Goal: Task Accomplishment & Management: Use online tool/utility

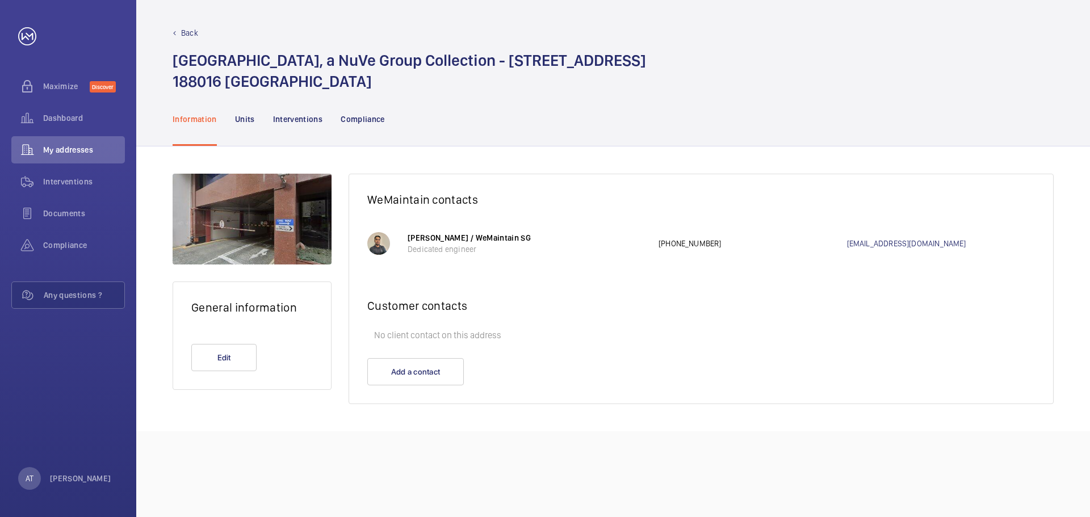
click at [480, 115] on div "Information Units Interventions Compliance" at bounding box center [613, 119] width 881 height 54
click at [55, 186] on span "Interventions" at bounding box center [84, 181] width 82 height 11
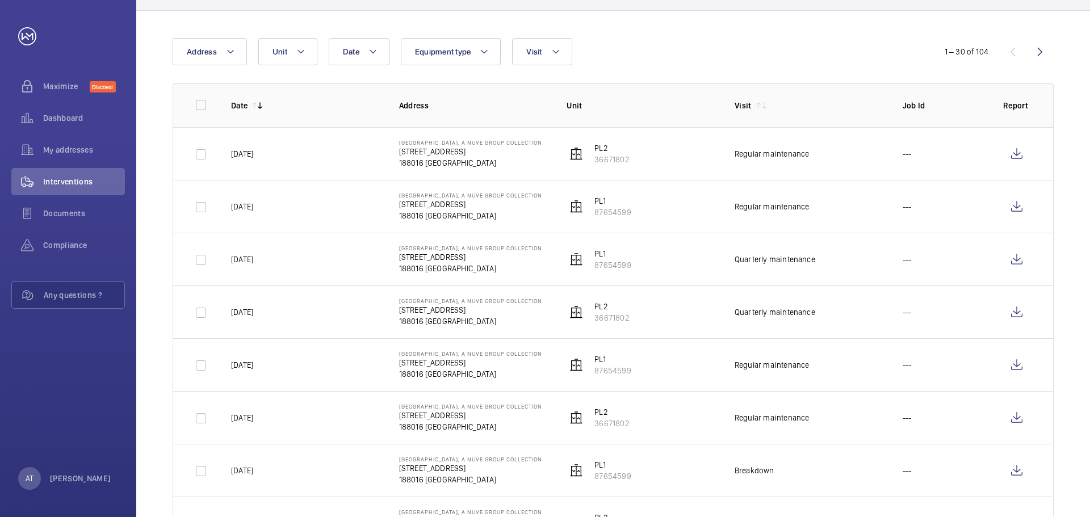
scroll to position [114, 0]
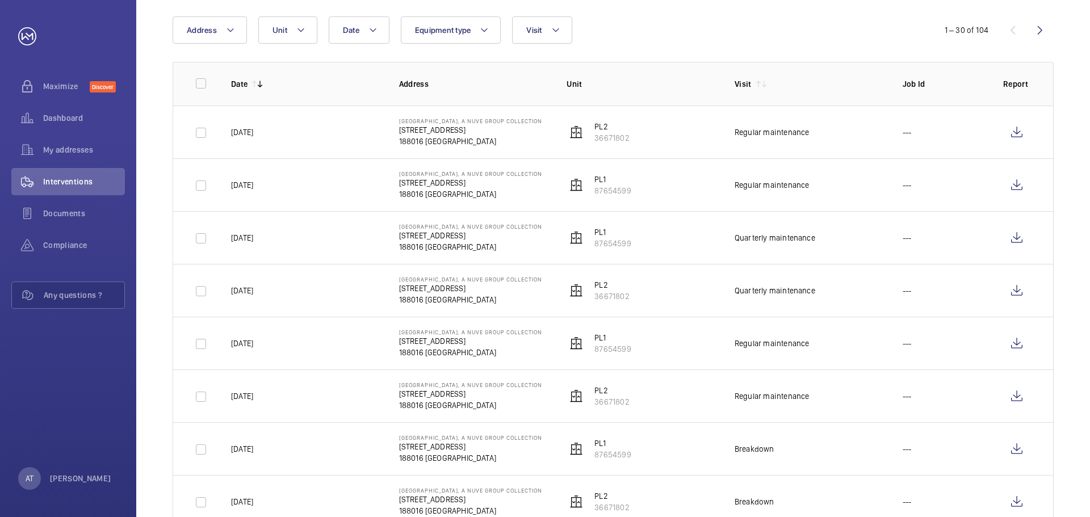
click at [663, 25] on div "Date Address Unit Equipment type Visit" at bounding box center [545, 29] width 745 height 27
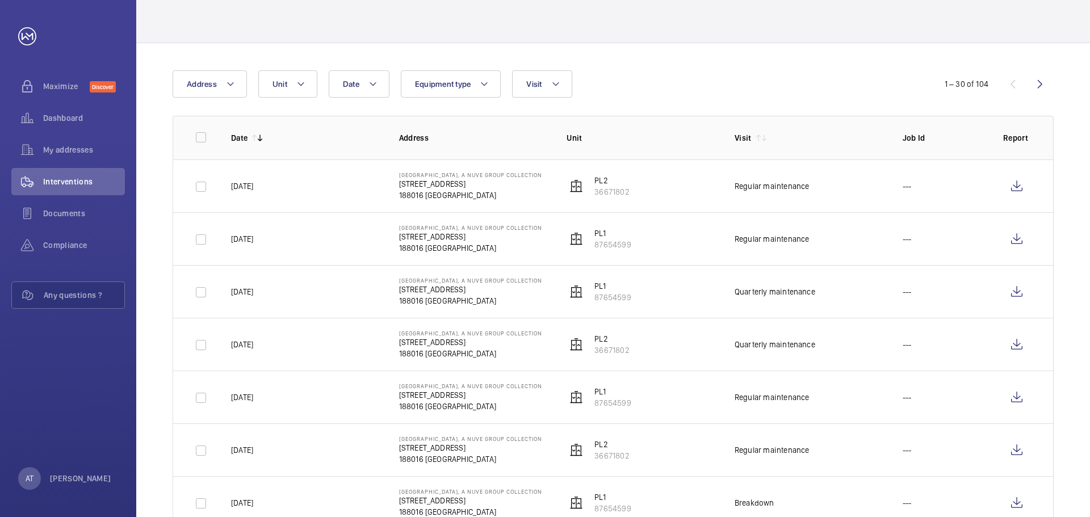
scroll to position [0, 0]
